Goal: Entertainment & Leisure: Consume media (video, audio)

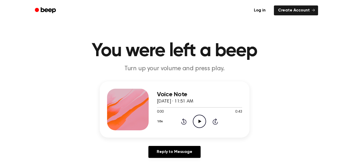
click at [198, 121] on icon "Play Audio" at bounding box center [199, 121] width 13 height 13
click at [198, 121] on icon "Pause Audio" at bounding box center [199, 121] width 13 height 13
click at [198, 121] on icon "Play Audio" at bounding box center [199, 121] width 13 height 13
click at [201, 120] on icon "Play Audio" at bounding box center [199, 121] width 13 height 13
